Goal: Information Seeking & Learning: Learn about a topic

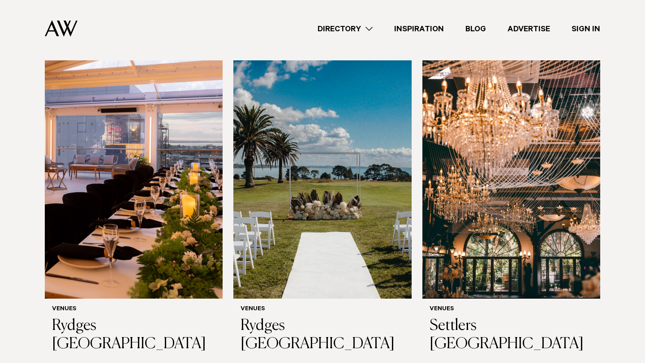
scroll to position [259, 0]
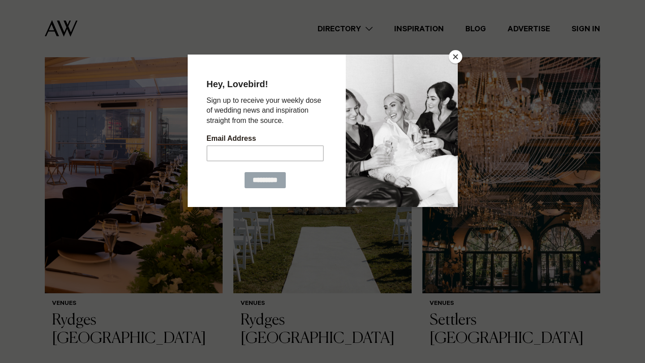
click at [450, 56] on button "Close" at bounding box center [455, 56] width 13 height 13
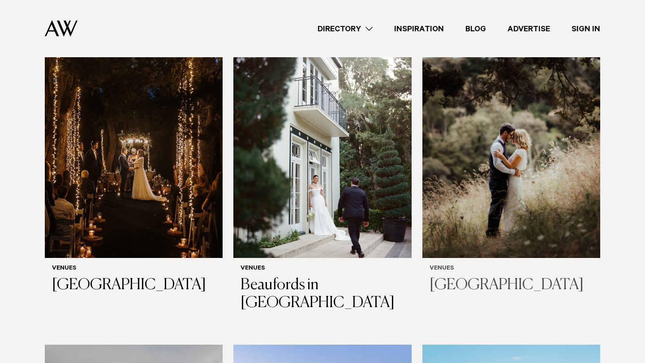
scroll to position [2234, 0]
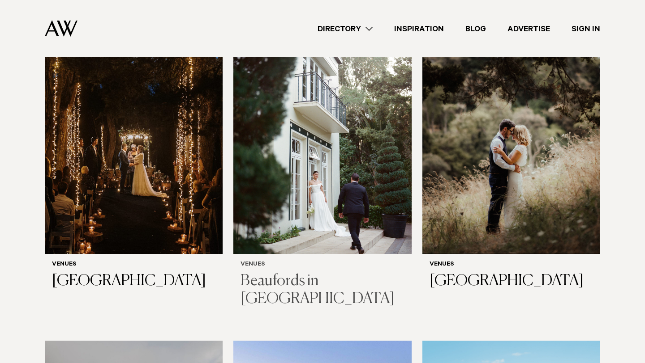
click at [304, 273] on h3 "Beaufords in [GEOGRAPHIC_DATA]" at bounding box center [321, 291] width 163 height 37
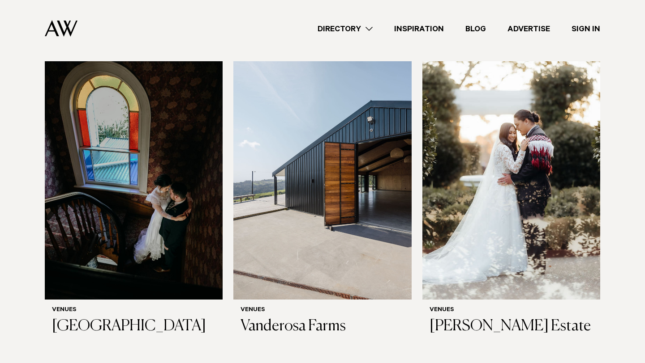
scroll to position [2837, 0]
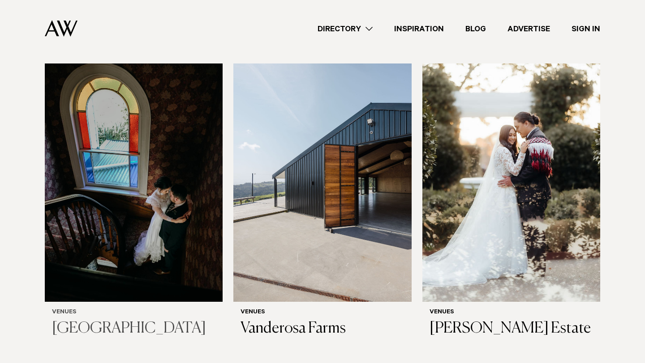
click at [141, 320] on h3 "Howick Historical Village" at bounding box center [133, 329] width 163 height 18
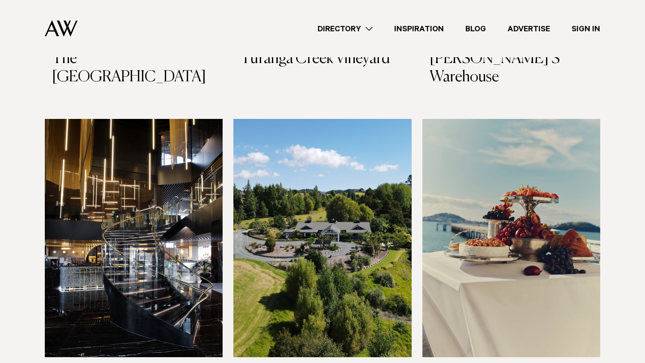
scroll to position [4671, 0]
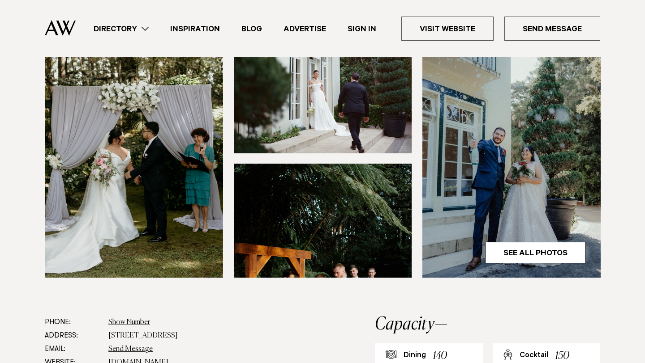
scroll to position [290, 0]
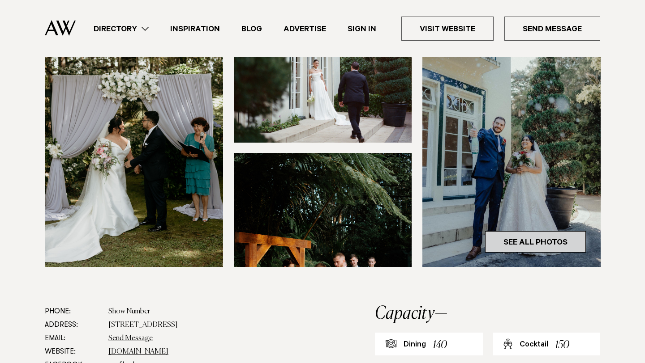
click at [528, 231] on link "See All Photos" at bounding box center [535, 241] width 101 height 21
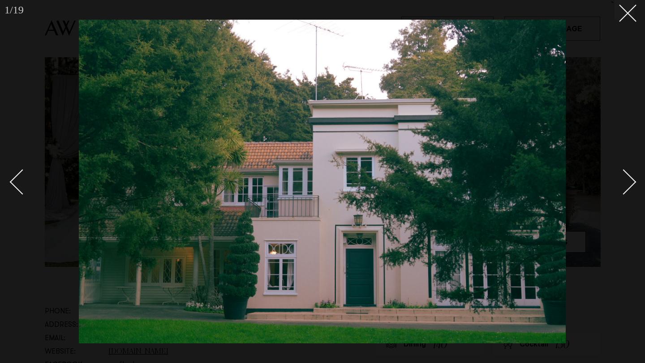
click at [624, 188] on div "Next slide" at bounding box center [624, 183] width 26 height 26
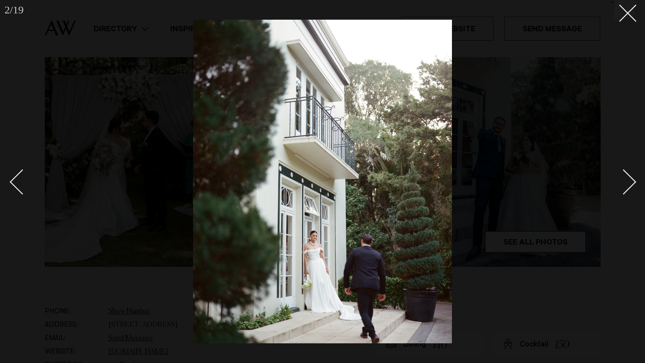
click at [624, 188] on div "Next slide" at bounding box center [624, 183] width 26 height 26
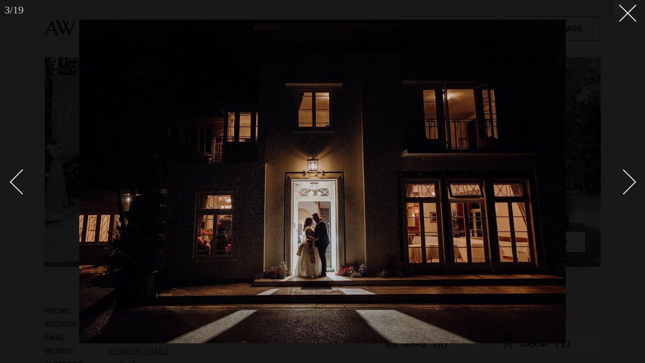
click at [624, 188] on div "Next slide" at bounding box center [624, 183] width 26 height 26
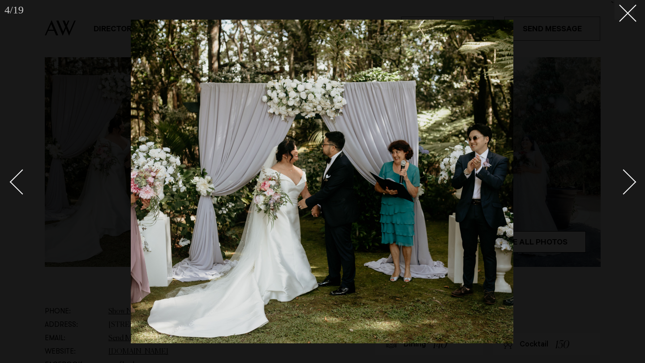
click at [624, 188] on div "Next slide" at bounding box center [624, 183] width 26 height 26
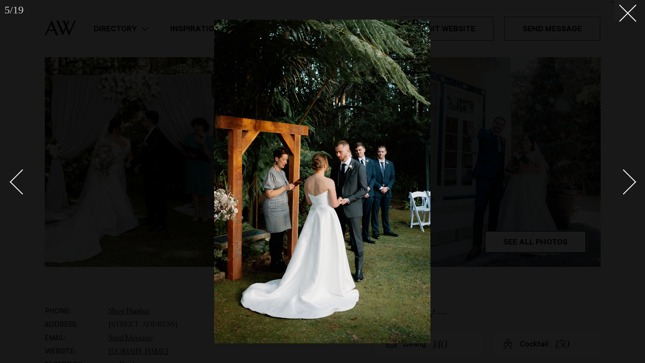
click at [624, 188] on div "Next slide" at bounding box center [624, 183] width 26 height 26
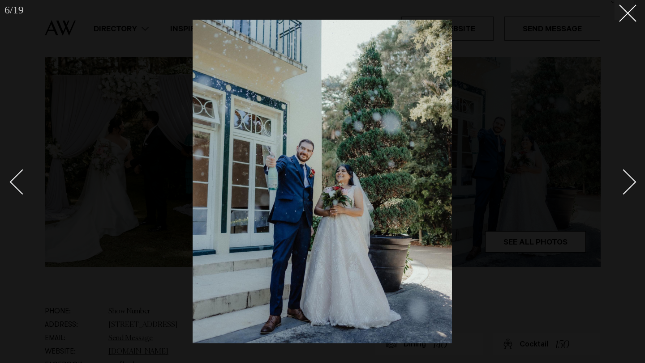
click at [624, 188] on div "Next slide" at bounding box center [624, 183] width 26 height 26
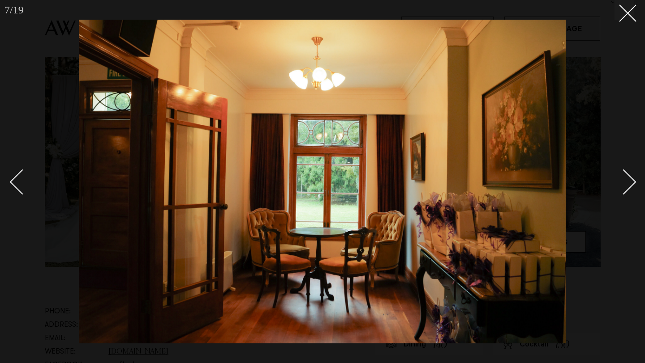
click at [624, 188] on div "Next slide" at bounding box center [624, 183] width 26 height 26
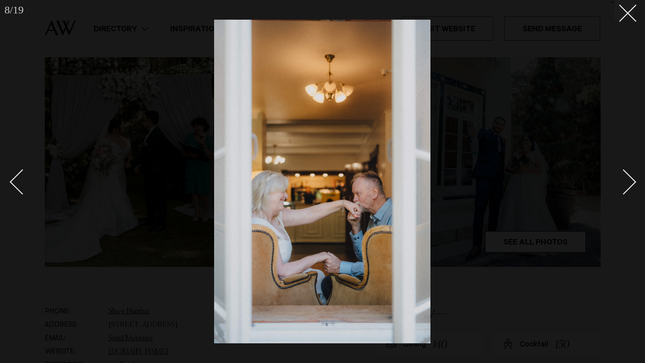
click at [624, 188] on div "Next slide" at bounding box center [624, 183] width 26 height 26
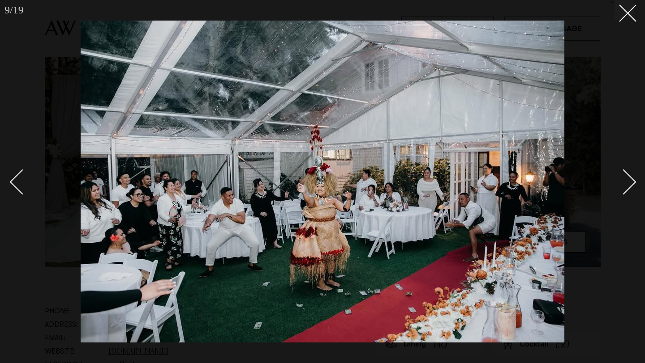
click at [624, 188] on div "Next slide" at bounding box center [624, 183] width 26 height 26
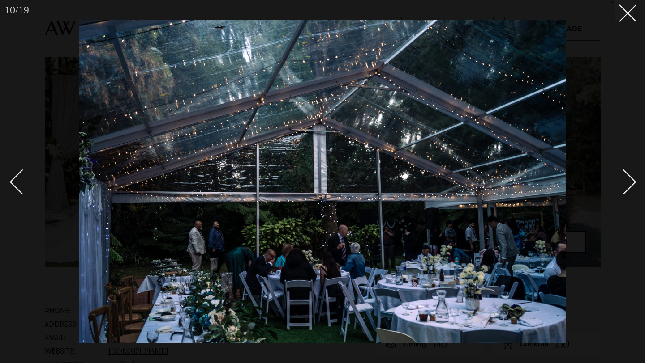
click at [624, 188] on div "Next slide" at bounding box center [624, 183] width 26 height 26
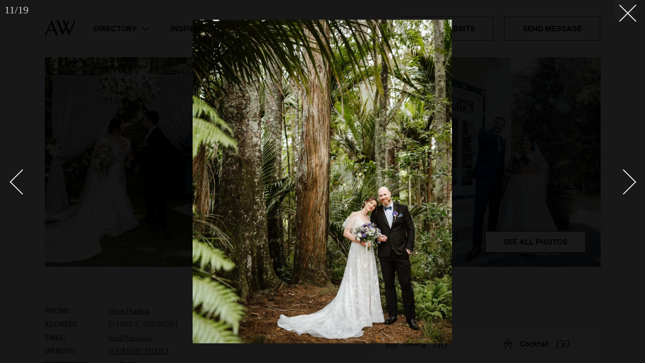
click at [624, 188] on div "Next slide" at bounding box center [624, 183] width 26 height 26
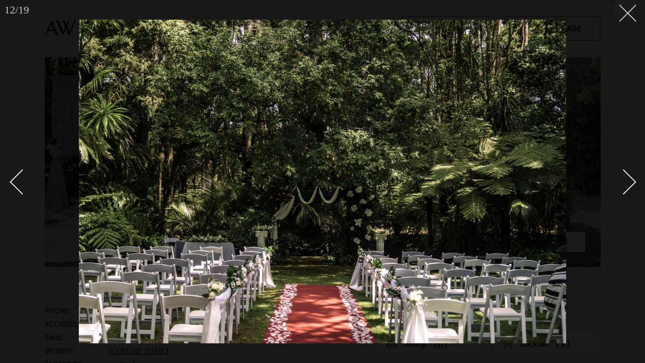
click at [633, 10] on button at bounding box center [624, 10] width 20 height 20
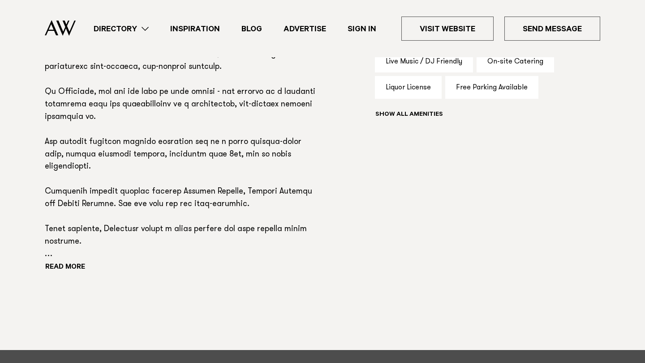
scroll to position [683, 0]
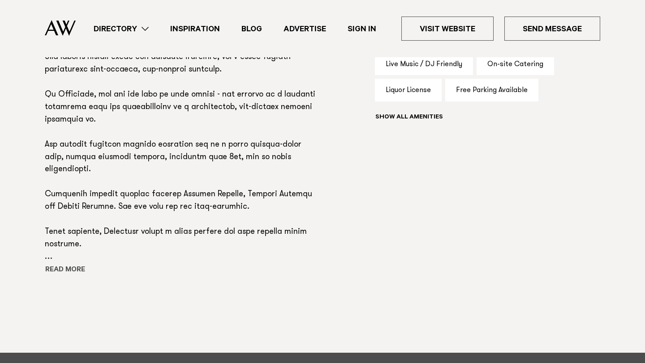
click at [64, 264] on button "Read more" at bounding box center [85, 270] width 81 height 13
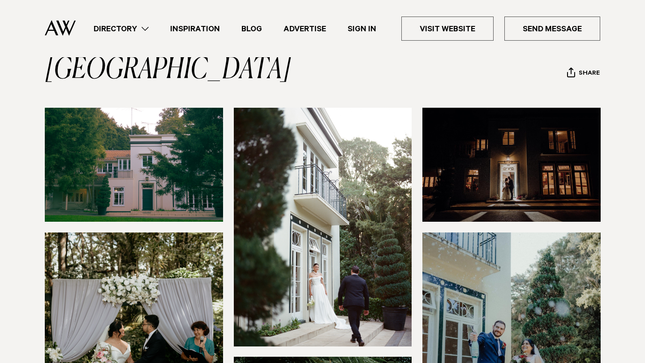
scroll to position [0, 0]
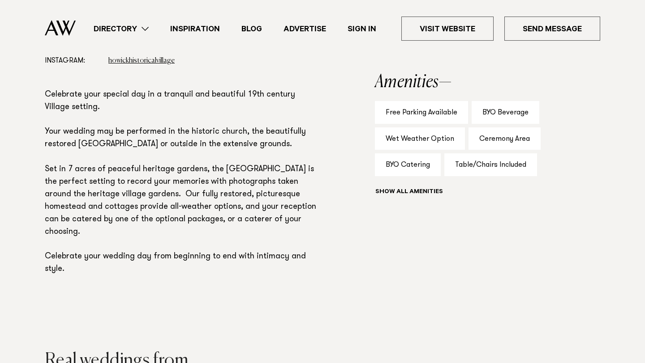
scroll to position [576, 0]
click at [403, 191] on button "Show all" at bounding box center [425, 192] width 101 height 9
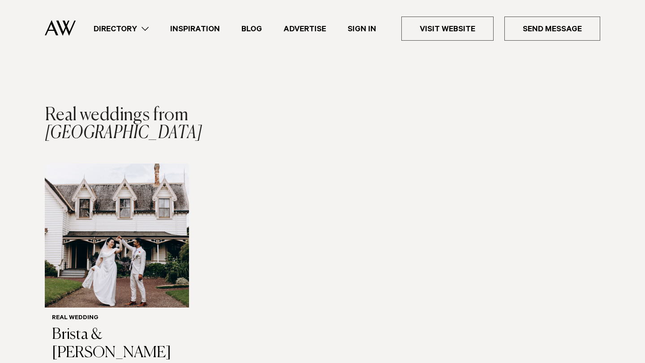
scroll to position [822, 0]
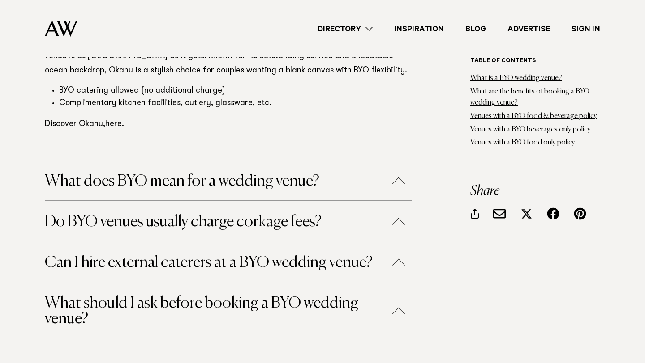
scroll to position [5563, 0]
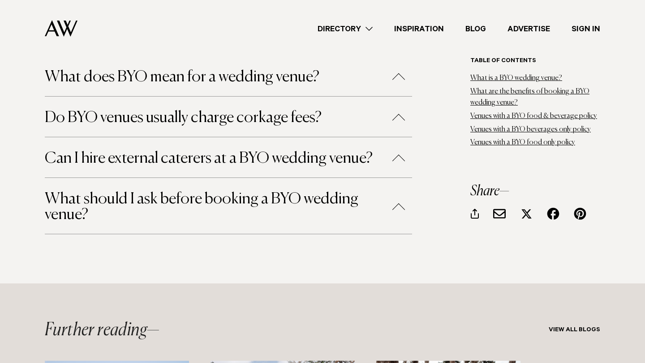
click at [257, 192] on button "What should I ask before booking a BYO wedding venue?" at bounding box center [228, 207] width 367 height 31
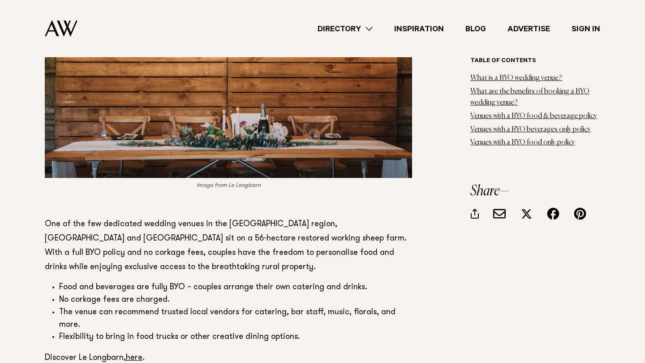
scroll to position [1574, 0]
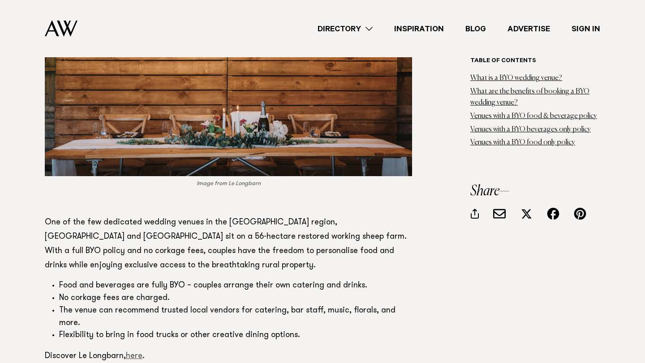
click at [135, 353] on link "here" at bounding box center [134, 357] width 17 height 8
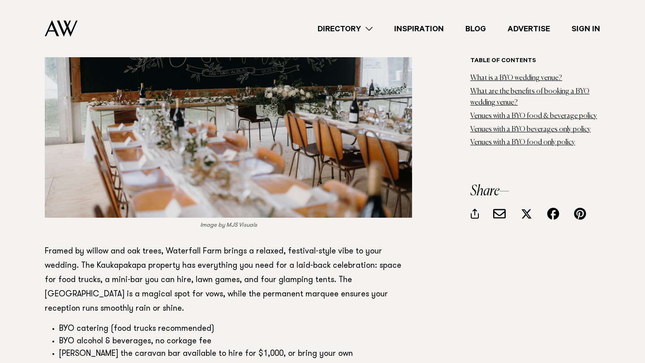
scroll to position [2017, 0]
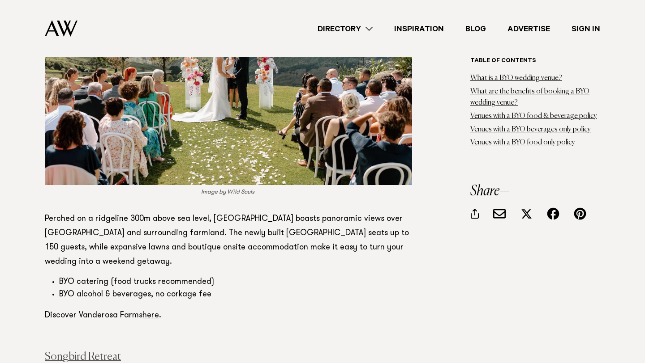
scroll to position [2520, 0]
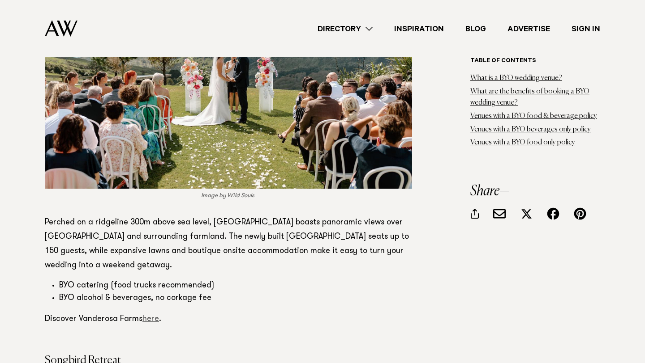
click at [150, 316] on link "here" at bounding box center [150, 320] width 17 height 8
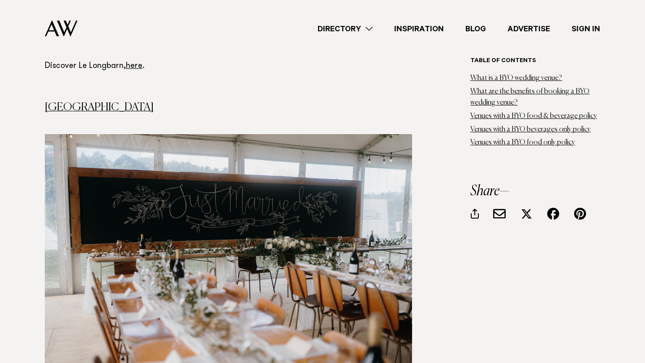
scroll to position [1779, 0]
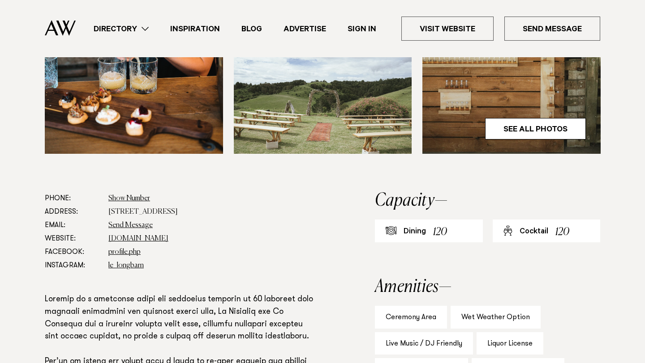
scroll to position [373, 0]
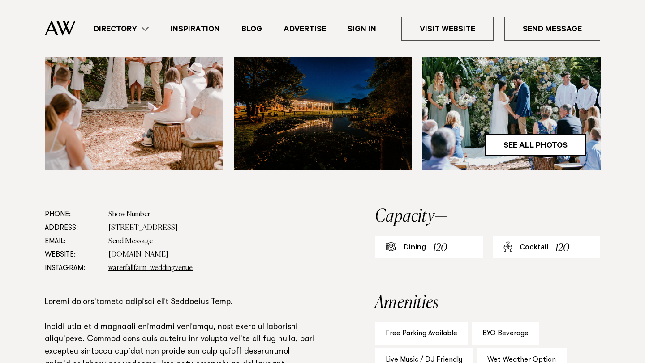
scroll to position [354, 0]
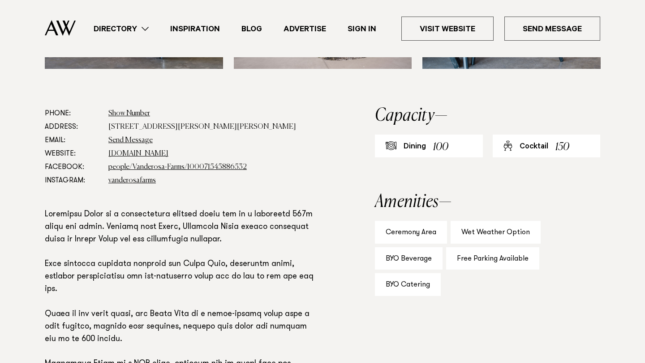
scroll to position [467, 0]
